Goal: Information Seeking & Learning: Compare options

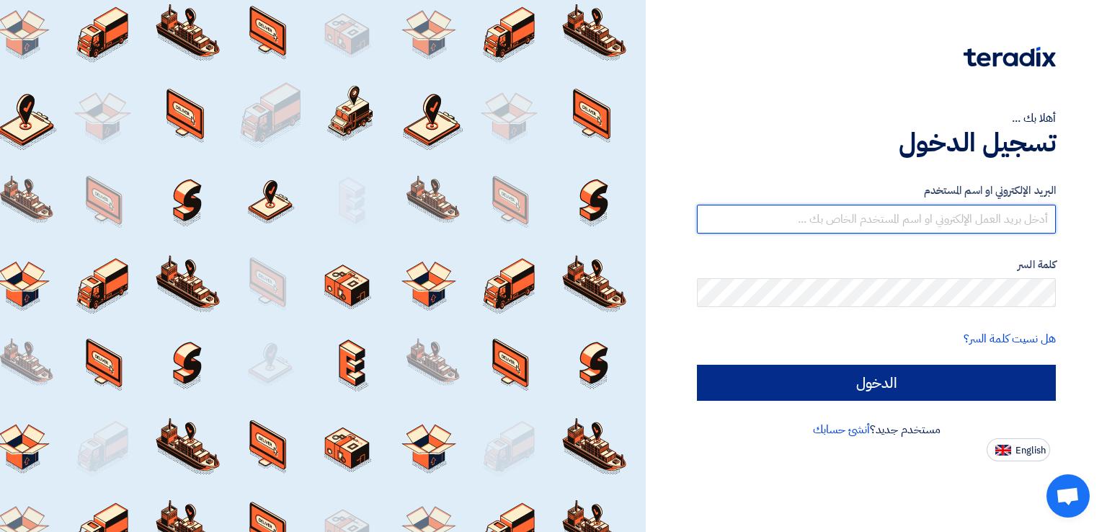
type input "[PERSON_NAME][EMAIL_ADDRESS][DOMAIN_NAME]"
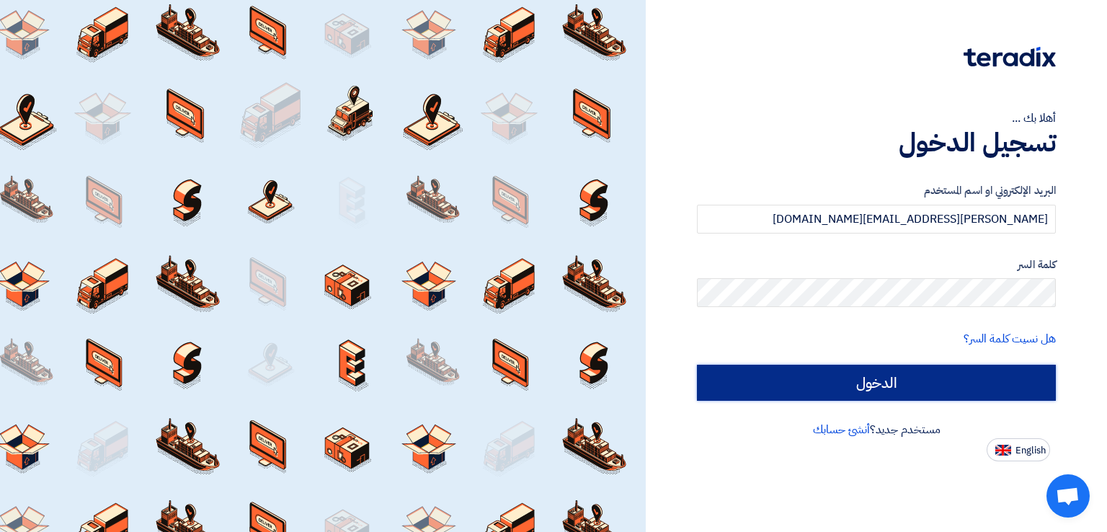
click at [826, 390] on input "الدخول" at bounding box center [876, 383] width 359 height 36
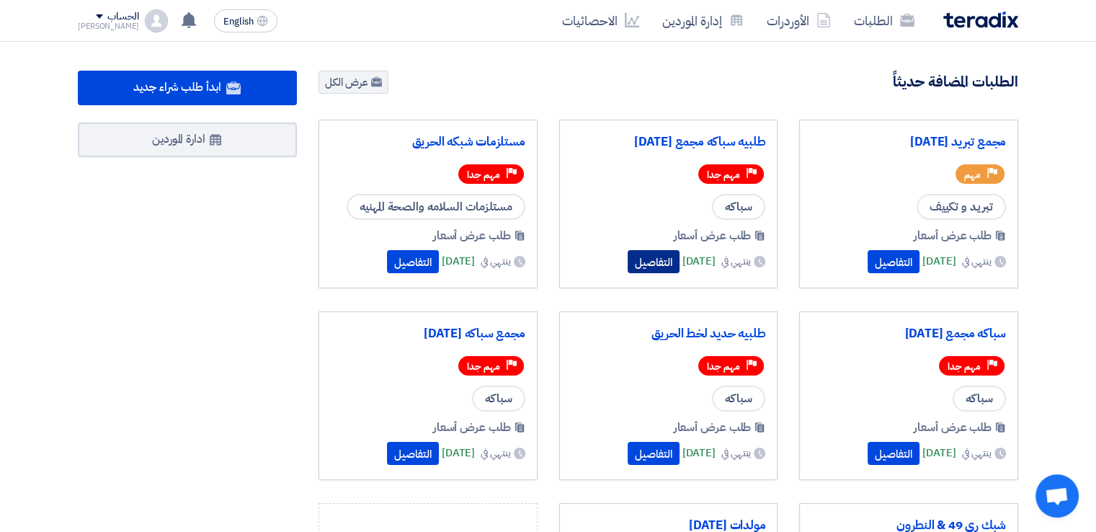
click at [628, 257] on button "التفاصيل" at bounding box center [654, 261] width 52 height 23
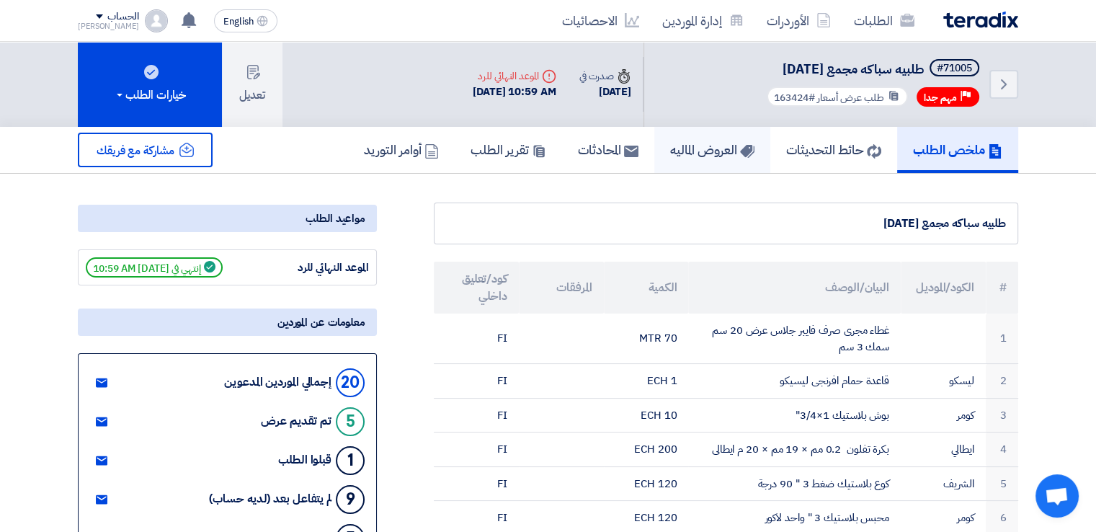
click at [688, 155] on h5 "العروض الماليه" at bounding box center [712, 149] width 84 height 17
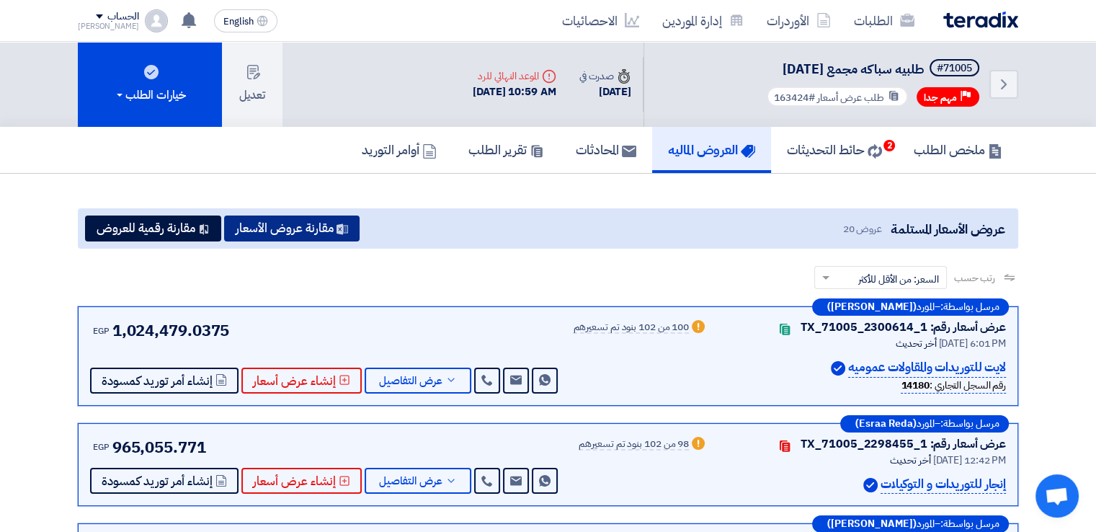
click at [288, 231] on button "مقارنة عروض الأسعار" at bounding box center [292, 229] width 136 height 26
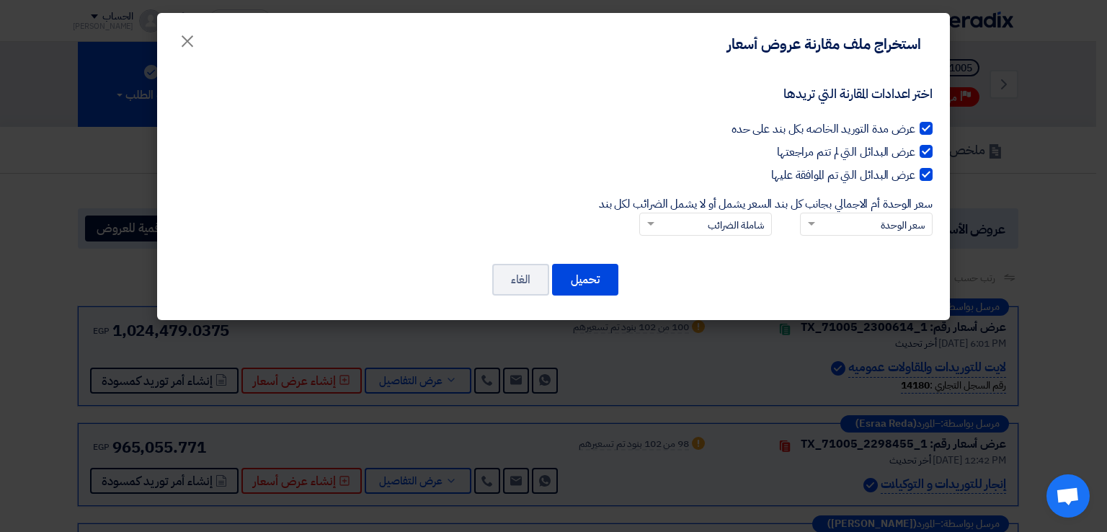
click at [928, 132] on div at bounding box center [926, 128] width 13 height 13
click at [915, 130] on input "عرض مدة التوريد الخاصه بكل بند على حده" at bounding box center [910, 124] width 9 height 9
checkbox input "false"
click at [931, 148] on div at bounding box center [926, 151] width 13 height 13
click at [915, 148] on input "عرض البدائل التي لم تتم مراجعتها" at bounding box center [910, 147] width 9 height 9
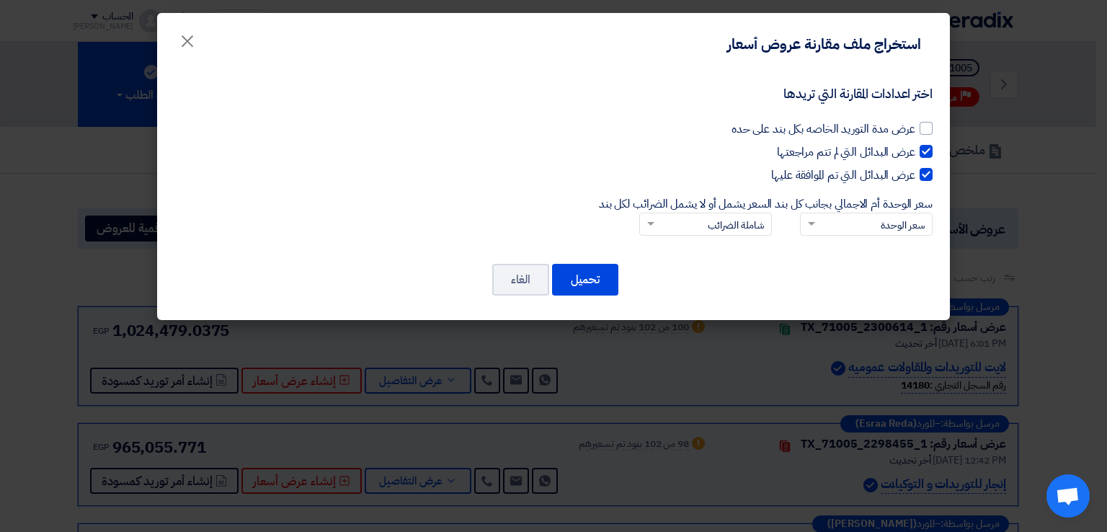
checkbox input "false"
click at [927, 177] on div at bounding box center [926, 174] width 13 height 13
click at [915, 176] on input "عرض البدائل التي تم الموافقة عليها" at bounding box center [910, 171] width 9 height 9
click at [926, 175] on div at bounding box center [926, 174] width 13 height 13
click at [915, 175] on input "عرض البدائل التي تم الموافقة عليها" at bounding box center [910, 171] width 9 height 9
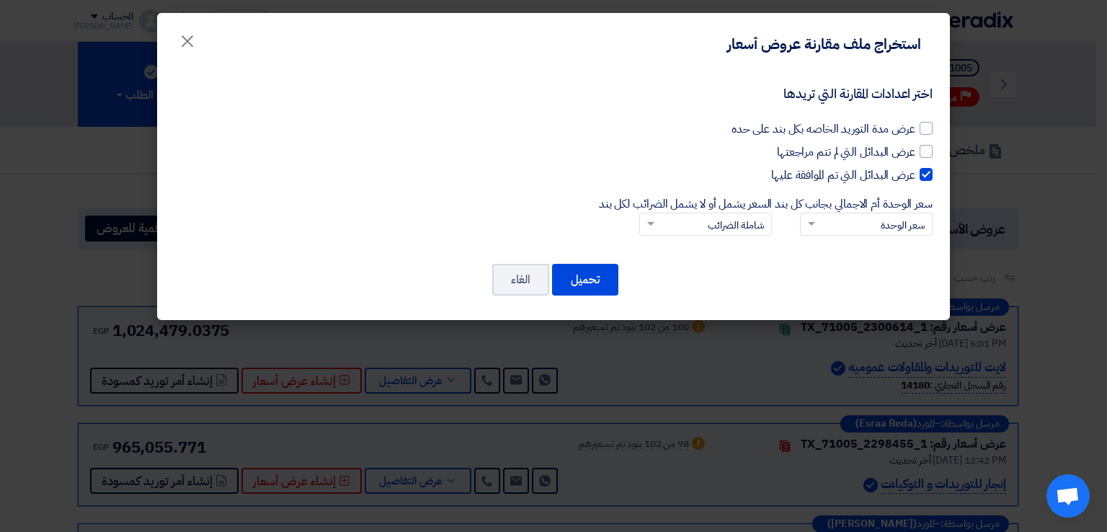
click at [925, 178] on div at bounding box center [926, 174] width 13 height 13
click at [915, 176] on input "عرض البدائل التي تم الموافقة عليها" at bounding box center [910, 171] width 9 height 9
checkbox input "false"
click at [605, 278] on button "تحميل" at bounding box center [585, 280] width 66 height 32
